Goal: Information Seeking & Learning: Learn about a topic

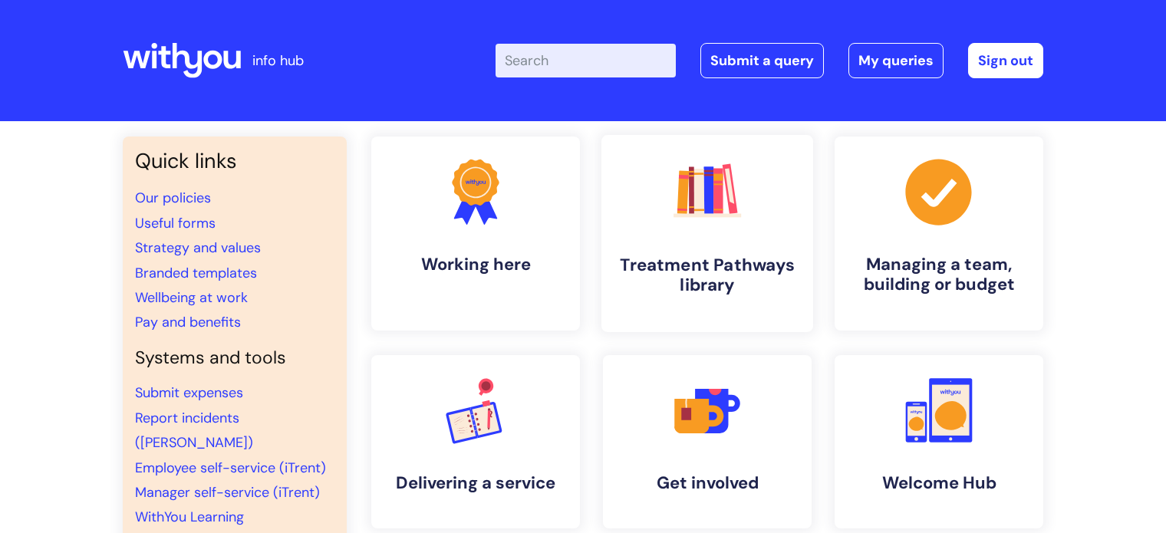
scroll to position [68, 0]
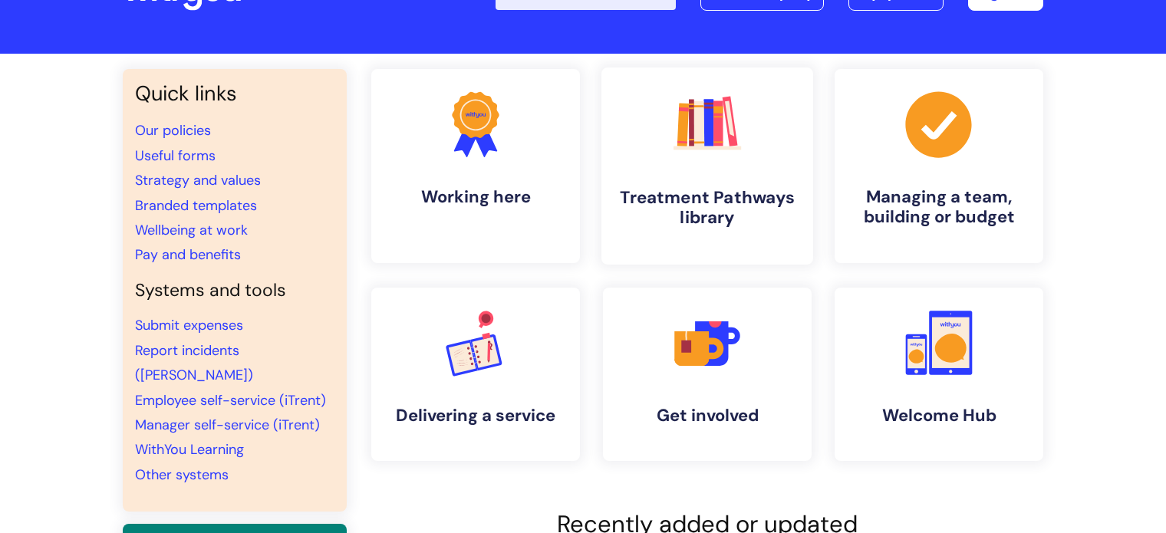
click at [657, 183] on link ".cls-1{fill:#f89b22;}.cls-1,.cls-2,.cls-3,.cls-4,.cls-5,.cls-6,.cls-7{stroke-wi…" at bounding box center [707, 166] width 212 height 197
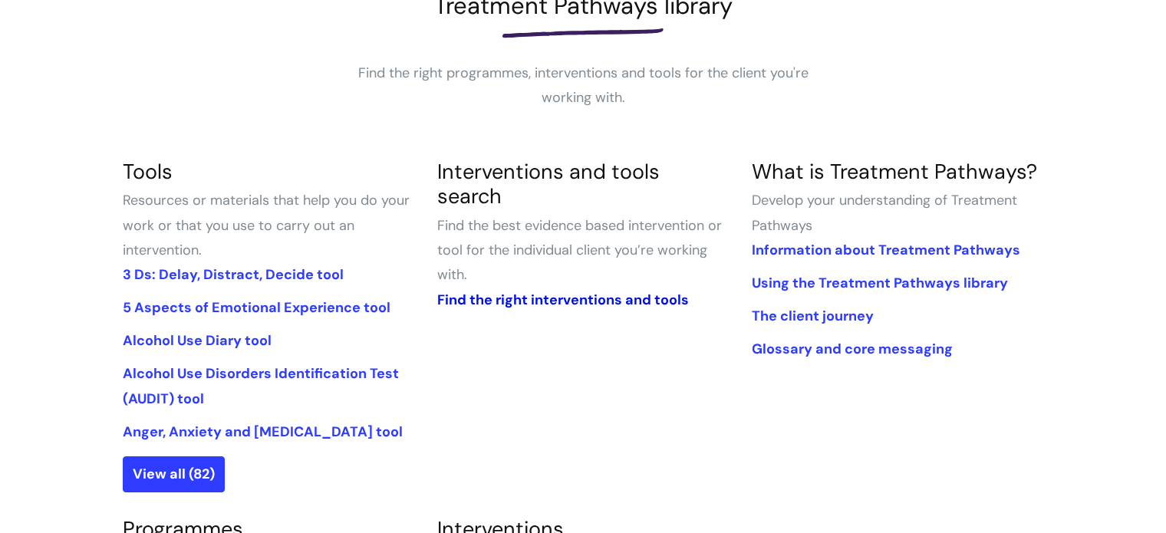
scroll to position [265, 0]
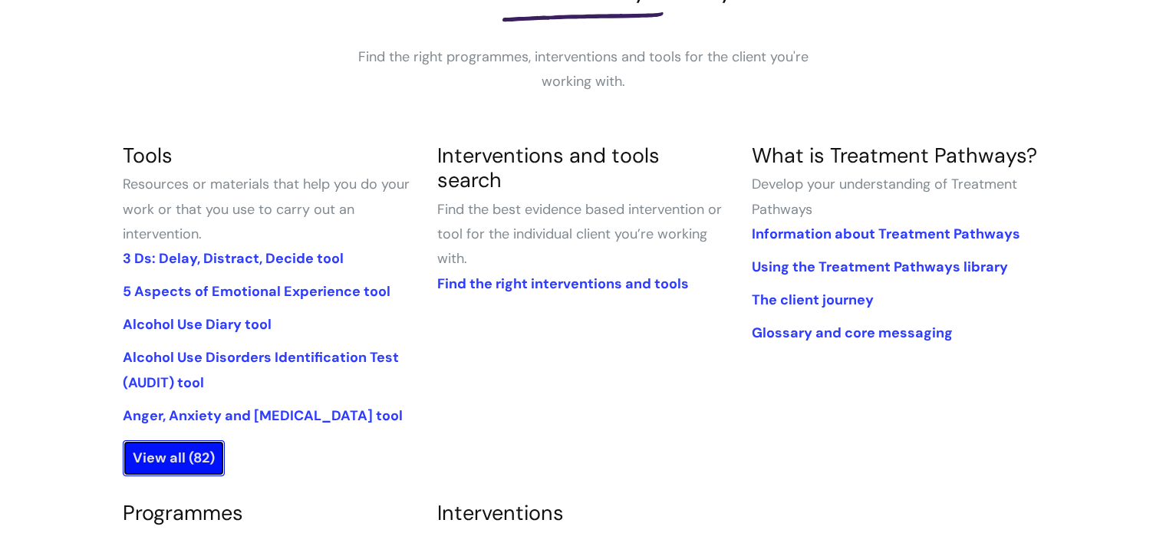
click at [194, 469] on link "View all (82)" at bounding box center [174, 457] width 102 height 35
